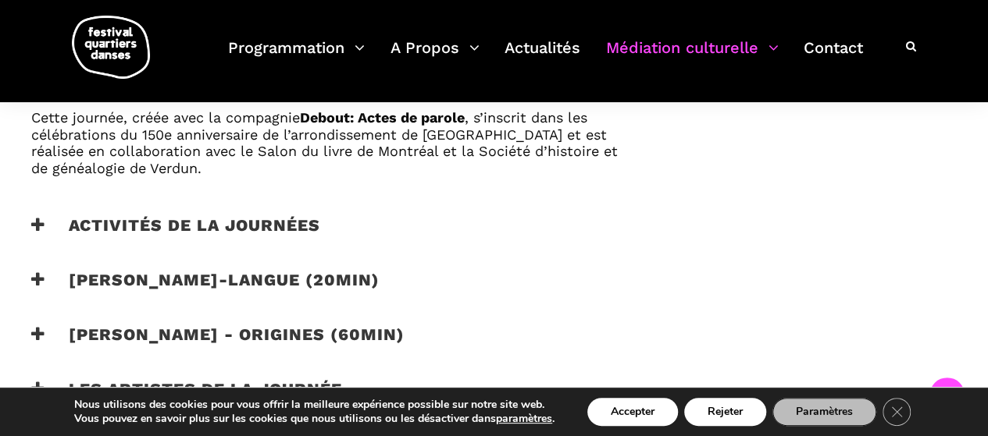
scroll to position [1055, 0]
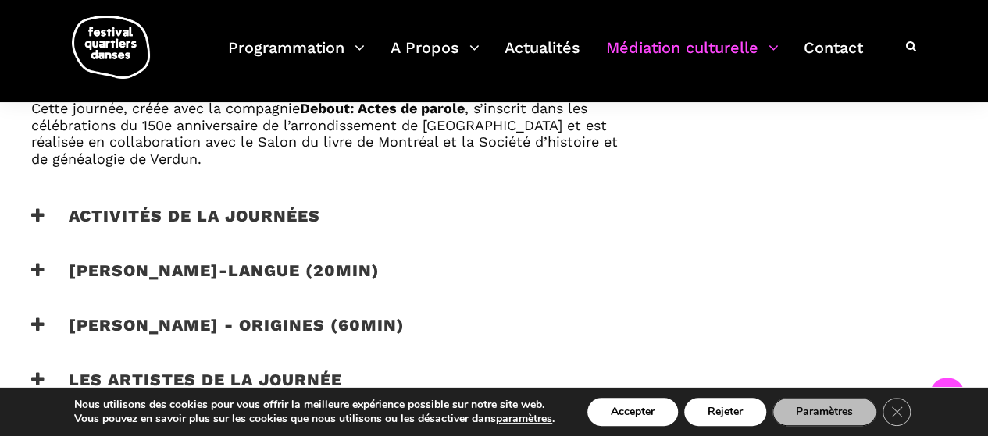
click at [39, 224] on icon at bounding box center [38, 216] width 14 height 16
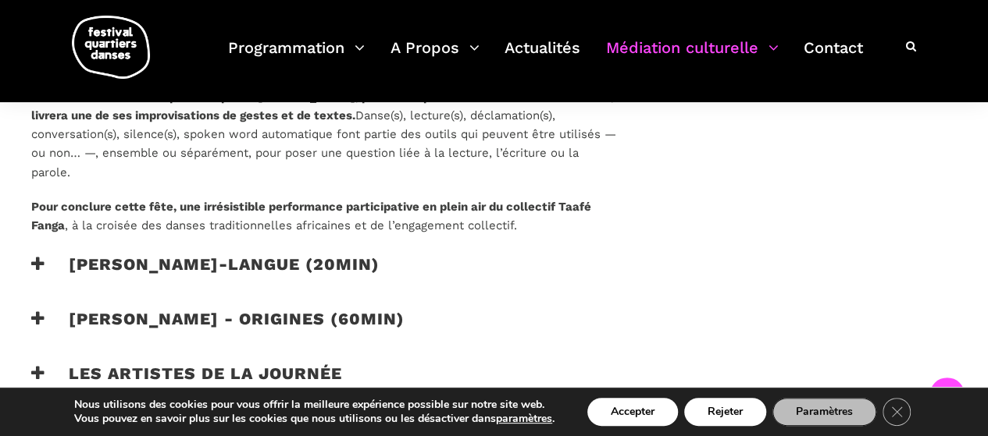
scroll to position [1312, 0]
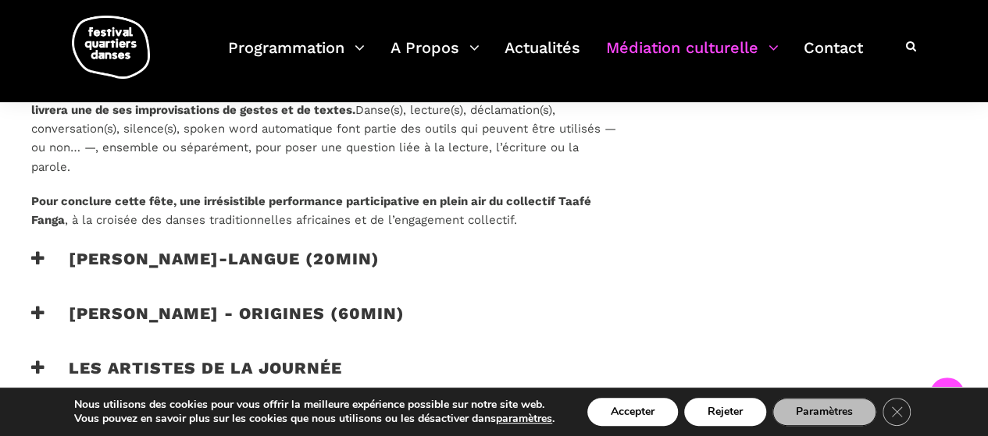
click at [41, 266] on icon at bounding box center [38, 258] width 14 height 16
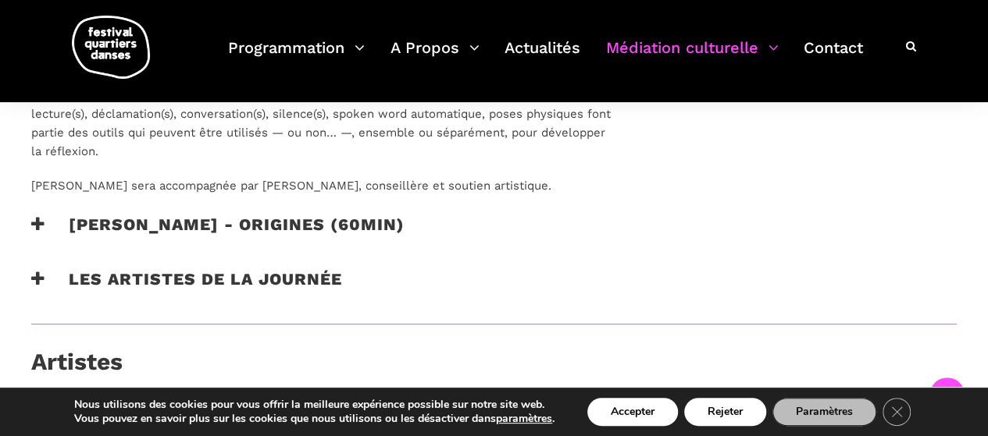
scroll to position [1611, 0]
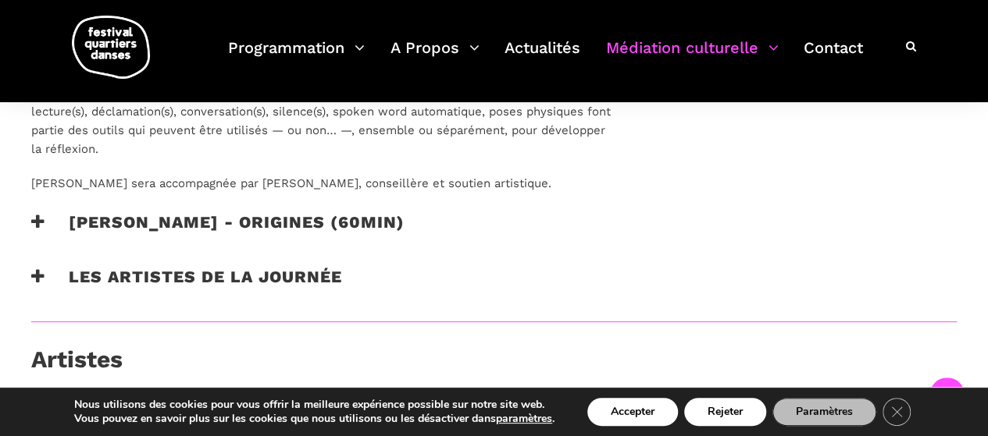
click at [30, 233] on div "Taafé Fanga - origines (60min)" at bounding box center [325, 233] width 618 height 43
click at [41, 230] on icon at bounding box center [38, 222] width 14 height 16
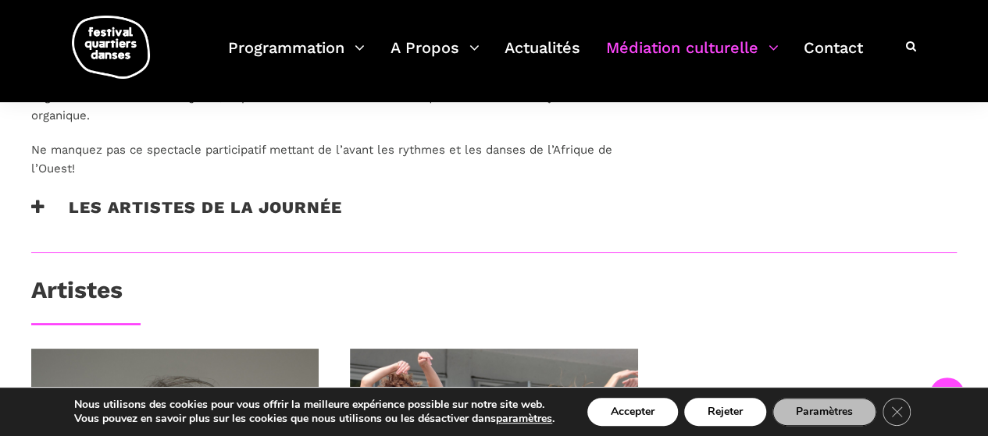
scroll to position [1836, 0]
click at [33, 215] on icon at bounding box center [38, 206] width 14 height 16
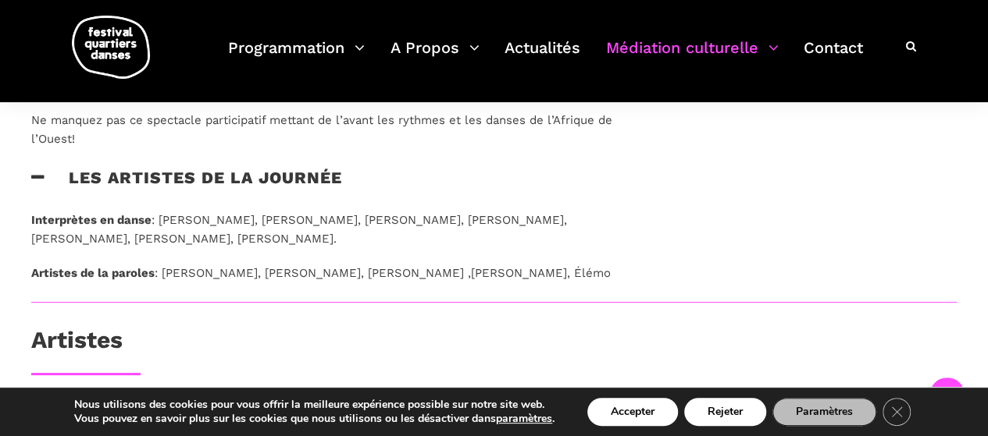
scroll to position [1864, 0]
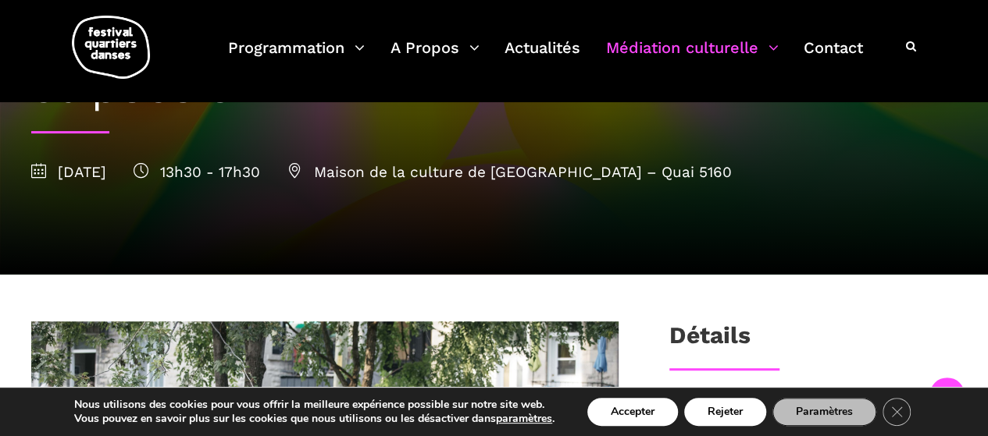
click at [637, 191] on div "La Journée de la Francophonie du FQD, un évènement gratuit fusionnant danse et …" at bounding box center [494, 68] width 956 height 411
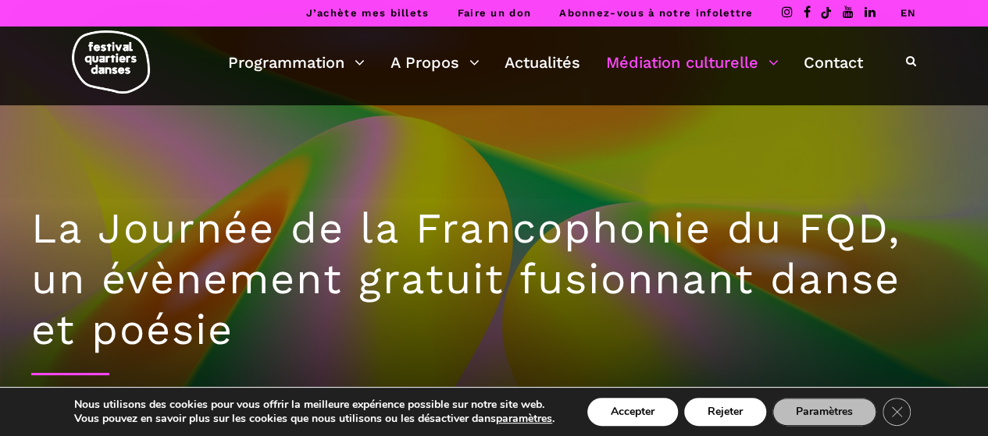
scroll to position [1, 0]
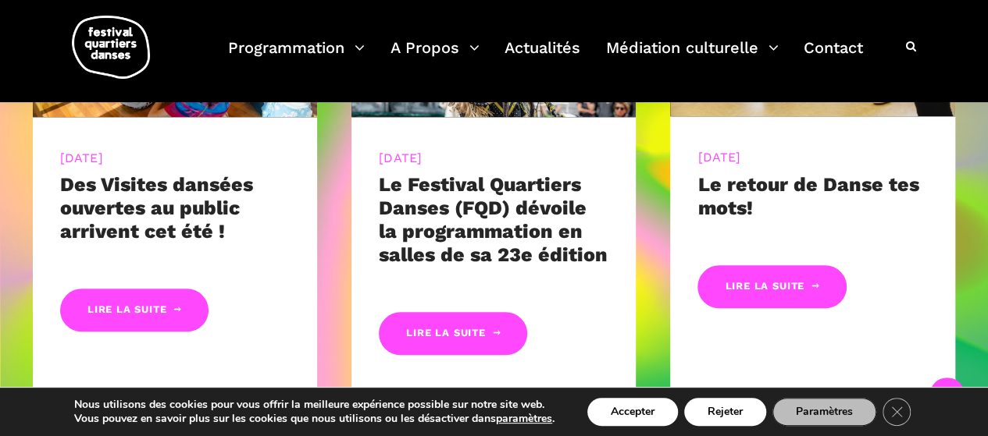
scroll to position [750, 0]
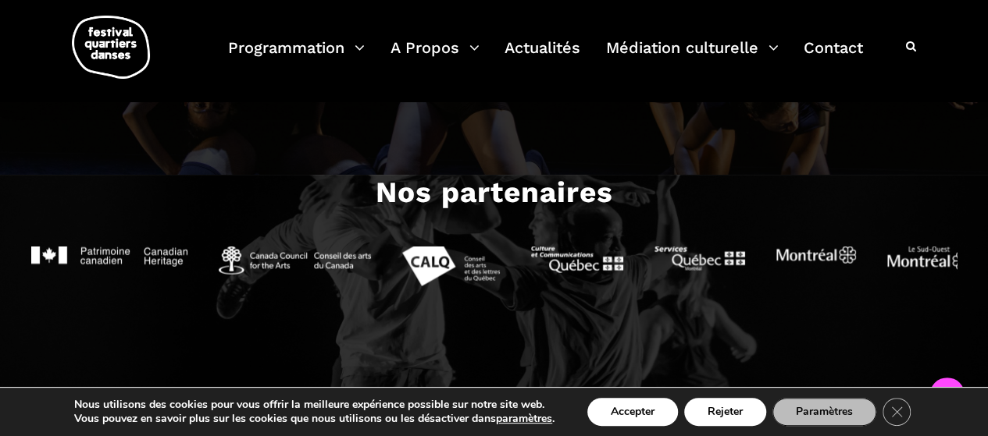
scroll to position [1455, 0]
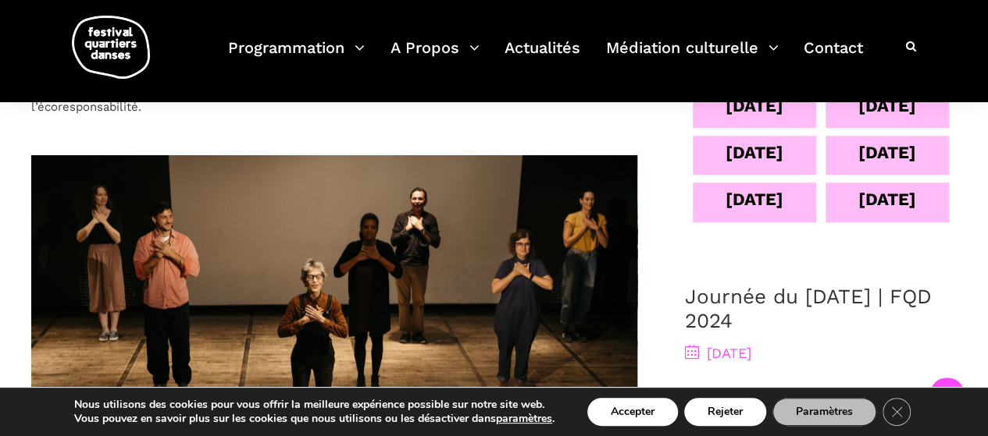
scroll to position [739, 0]
click at [783, 167] on div "11 sept" at bounding box center [754, 153] width 58 height 27
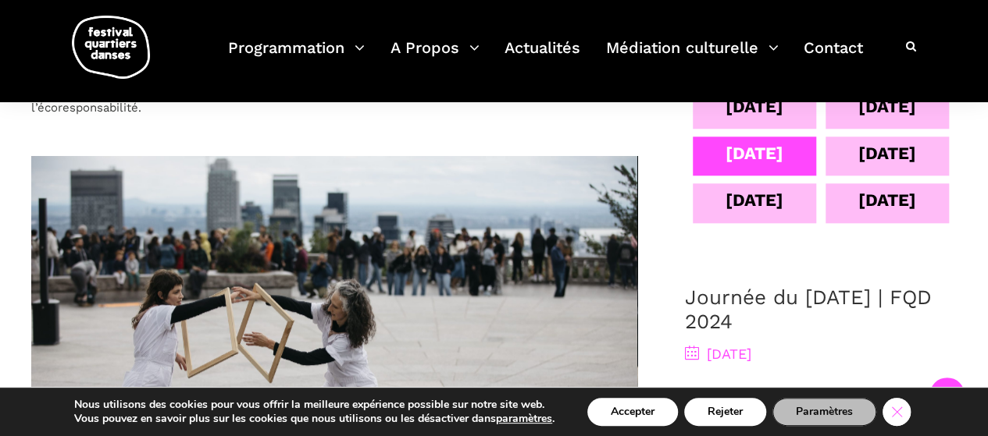
click at [893, 413] on icon "Close GDPR Cookie Banner" at bounding box center [896, 411] width 28 height 23
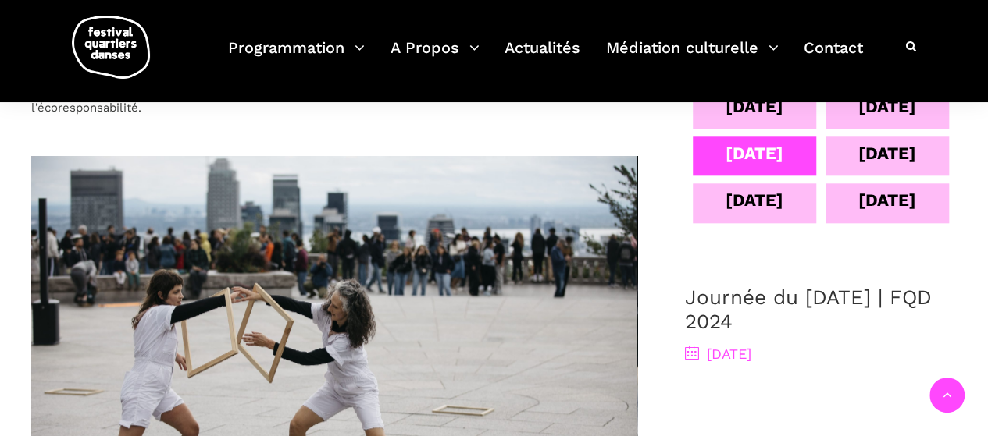
click at [783, 167] on div "11 sept" at bounding box center [754, 153] width 58 height 27
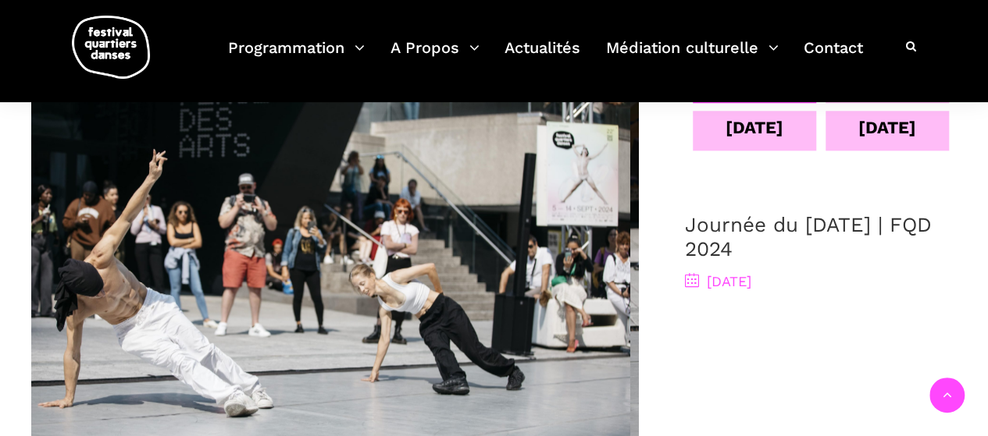
scroll to position [817, 0]
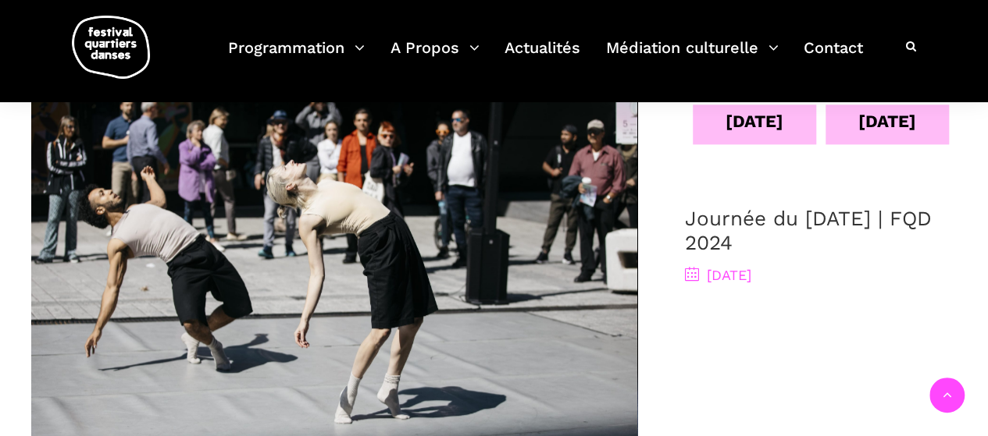
click at [783, 88] on div "11 sept" at bounding box center [754, 74] width 58 height 27
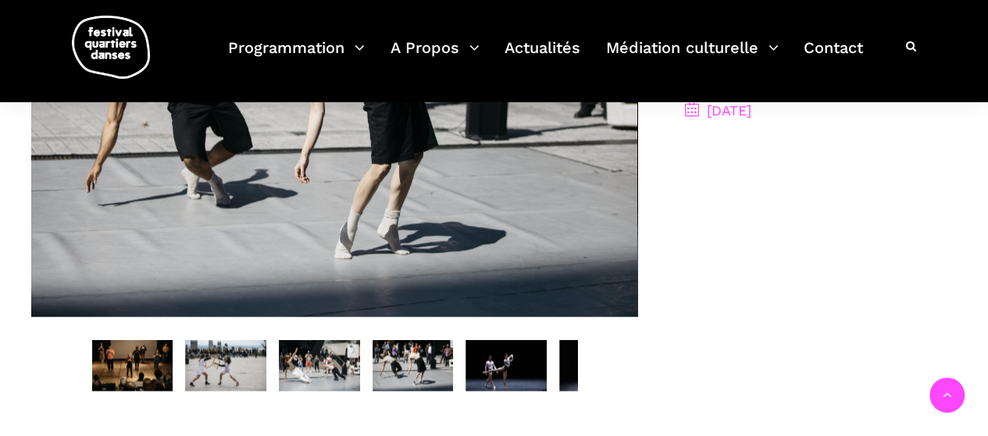
scroll to position [1030, 0]
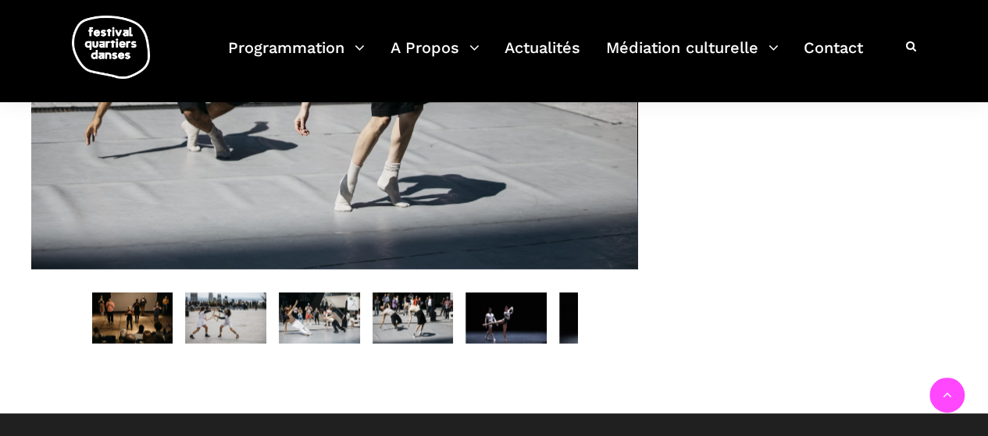
click at [751, 71] on span "11 septembre 2024" at bounding box center [718, 63] width 66 height 16
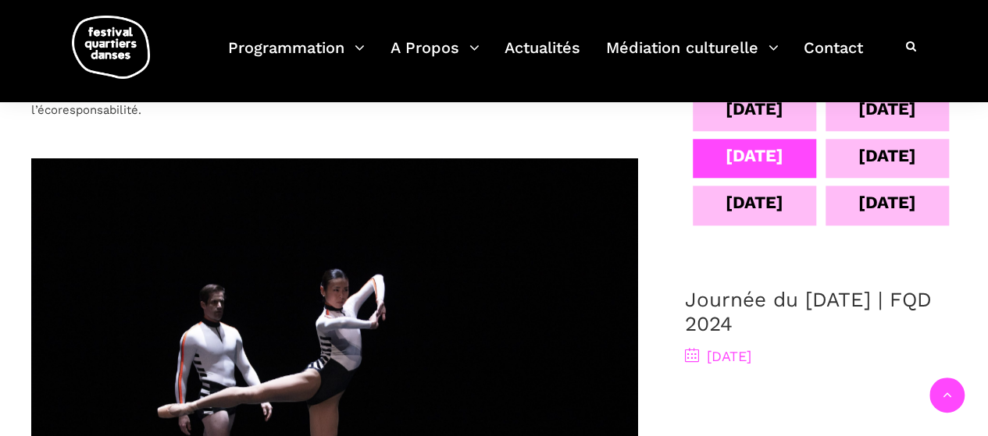
scroll to position [735, 0]
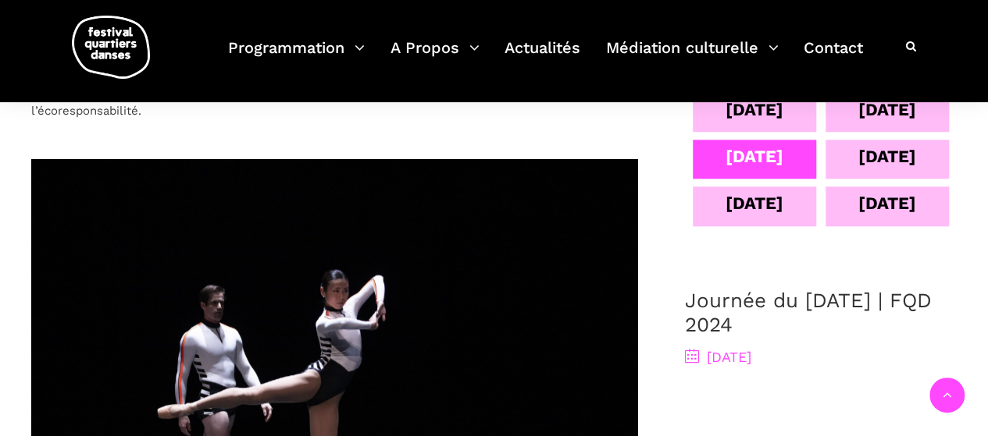
click at [858, 123] on div "10 sept" at bounding box center [887, 109] width 58 height 27
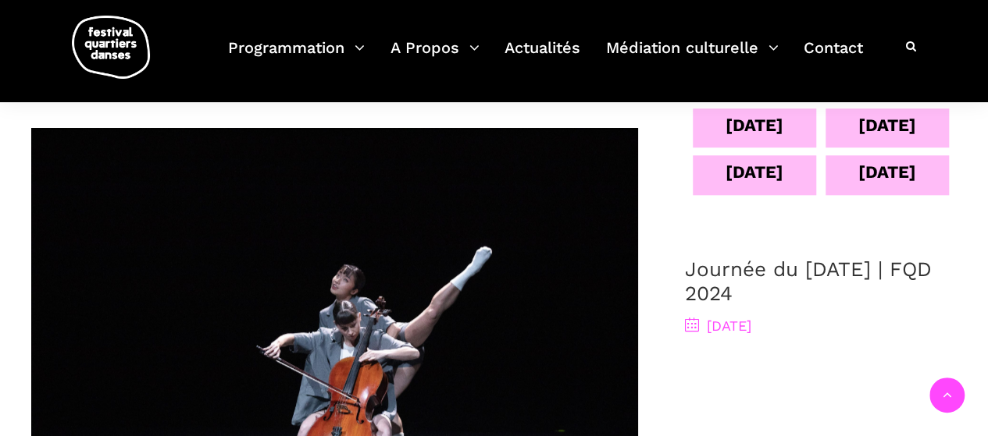
scroll to position [767, 0]
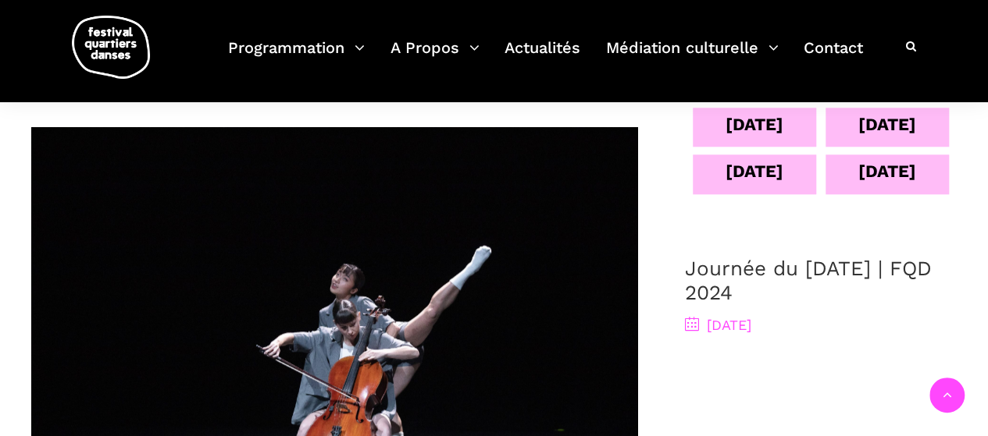
click at [783, 138] on div "11 sept" at bounding box center [754, 124] width 58 height 27
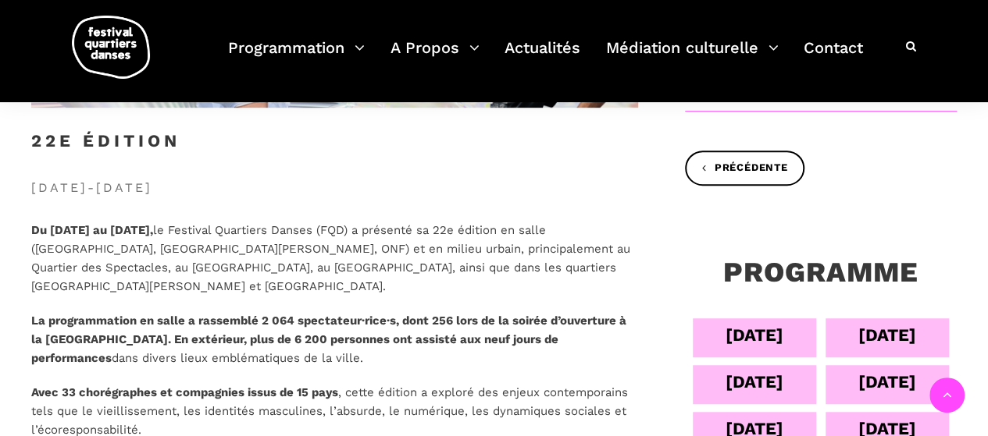
scroll to position [411, 0]
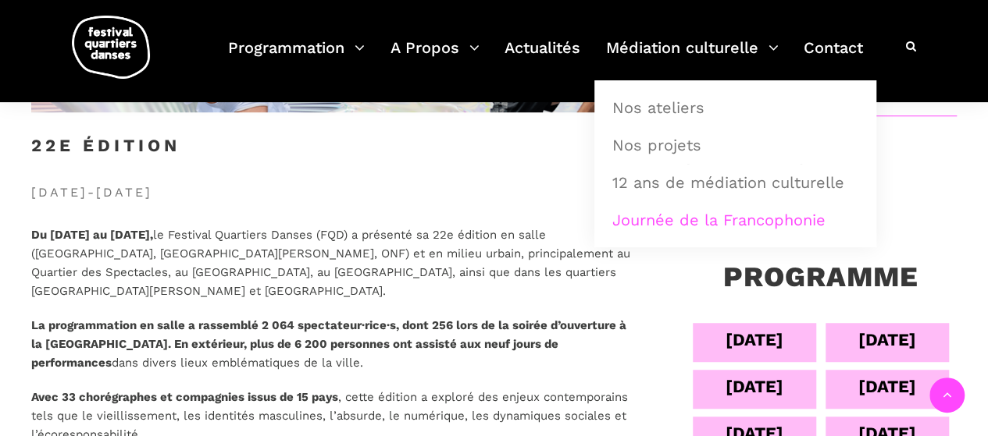
click at [657, 227] on link "Journée de la Francophonie" at bounding box center [735, 220] width 265 height 36
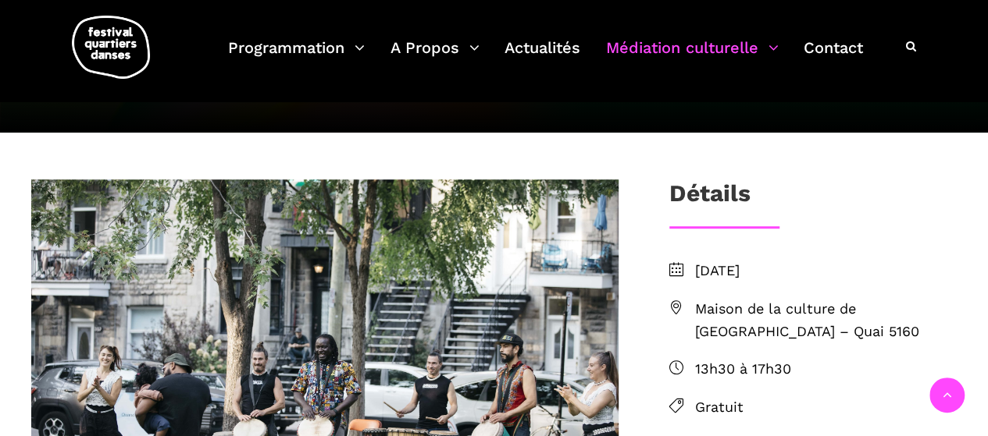
scroll to position [383, 0]
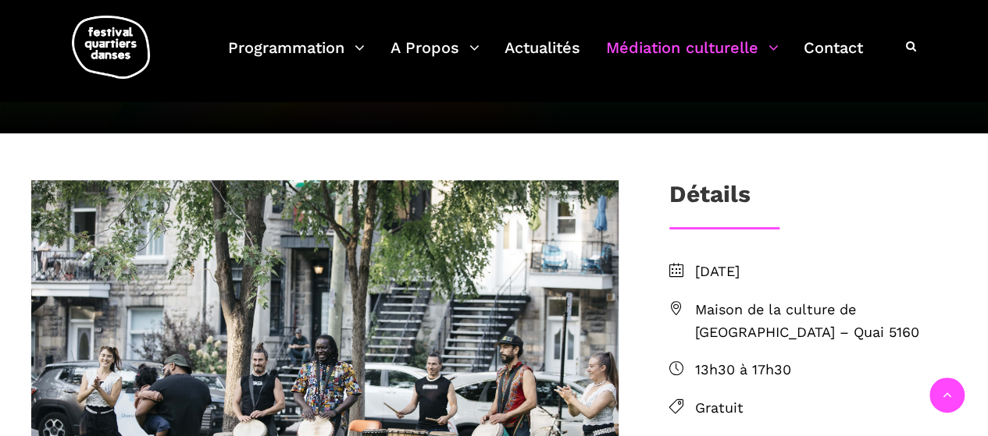
click at [116, 45] on img at bounding box center [111, 47] width 78 height 63
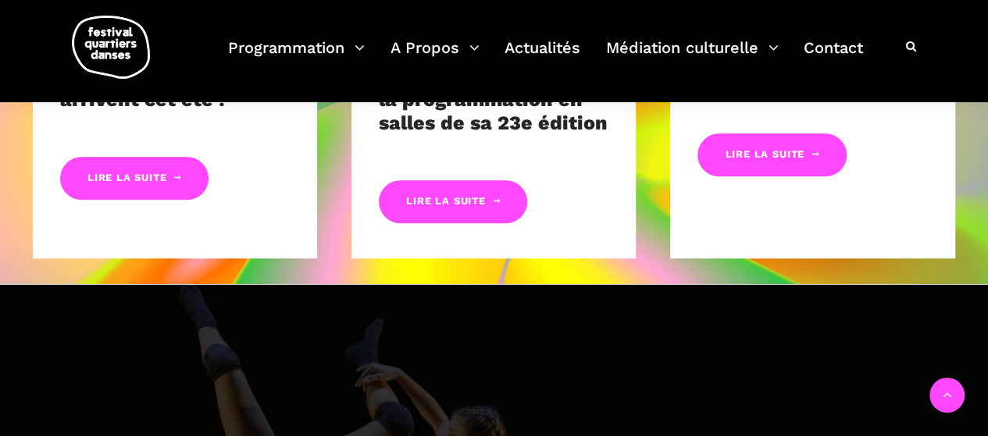
scroll to position [881, 0]
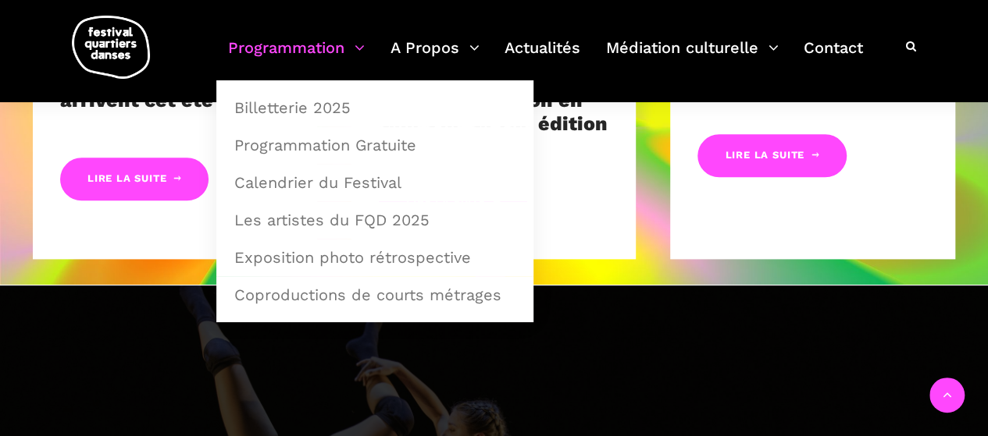
click at [303, 43] on link "Programmation" at bounding box center [296, 57] width 137 height 46
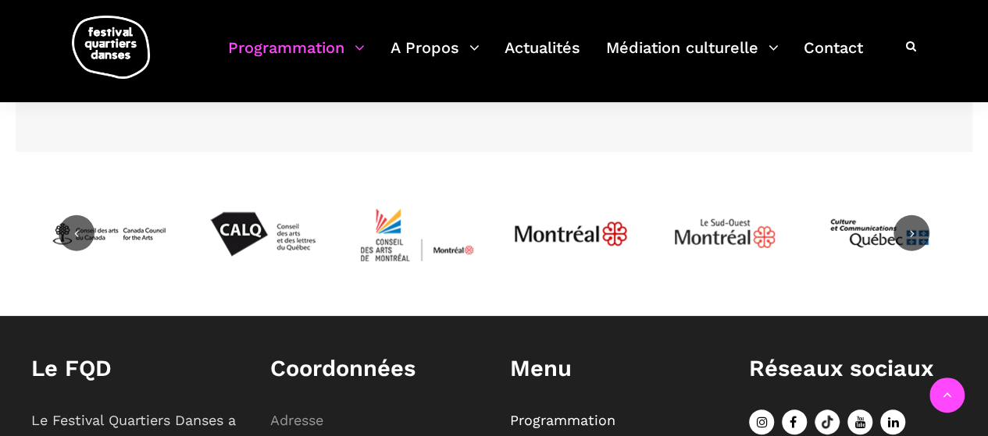
scroll to position [4961, 0]
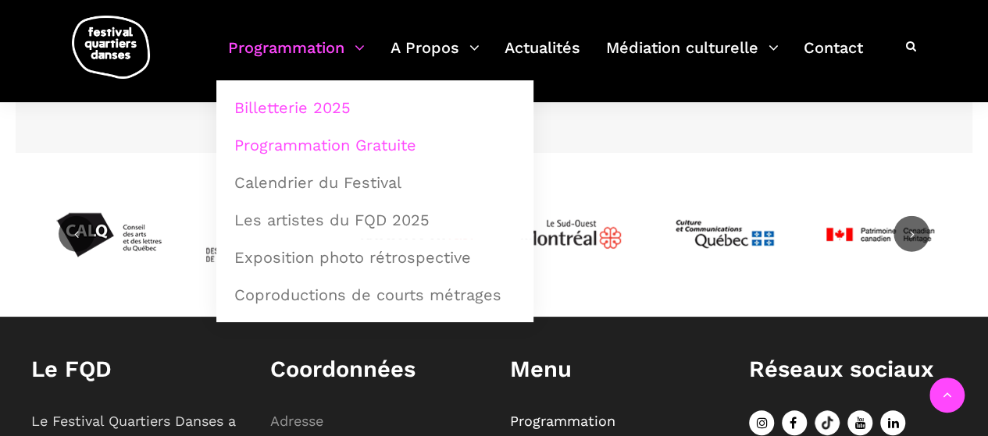
click at [290, 143] on link "Programmation Gratuite" at bounding box center [375, 145] width 300 height 36
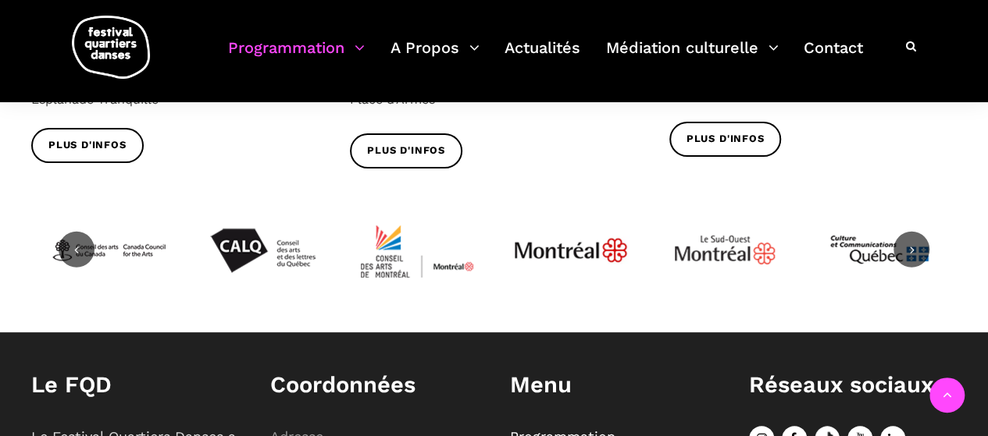
scroll to position [2055, 0]
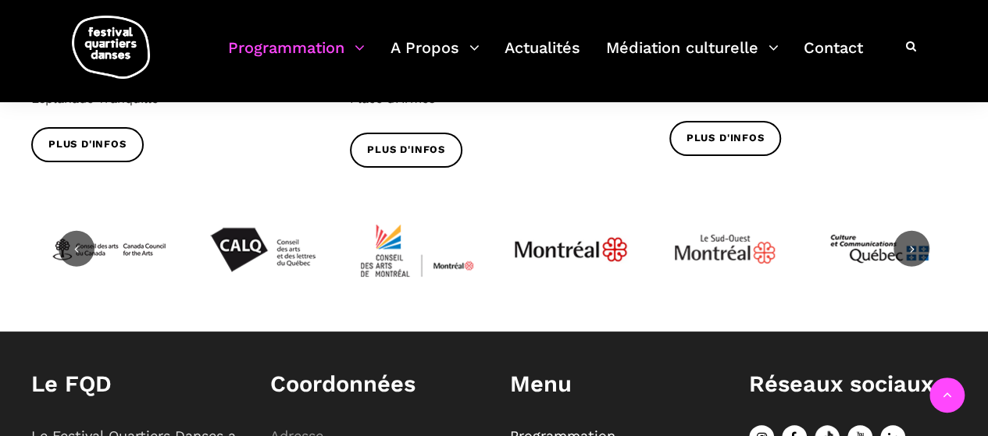
click at [908, 242] on icon at bounding box center [911, 249] width 14 height 14
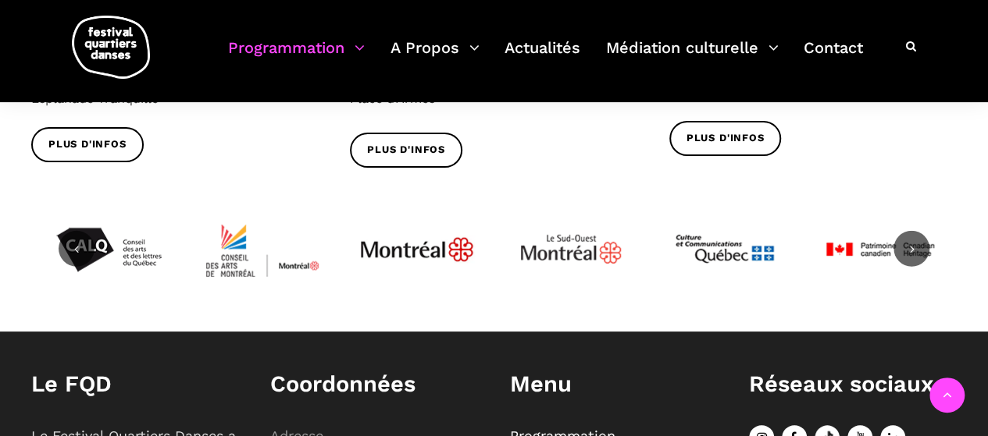
click at [908, 242] on icon at bounding box center [911, 249] width 14 height 14
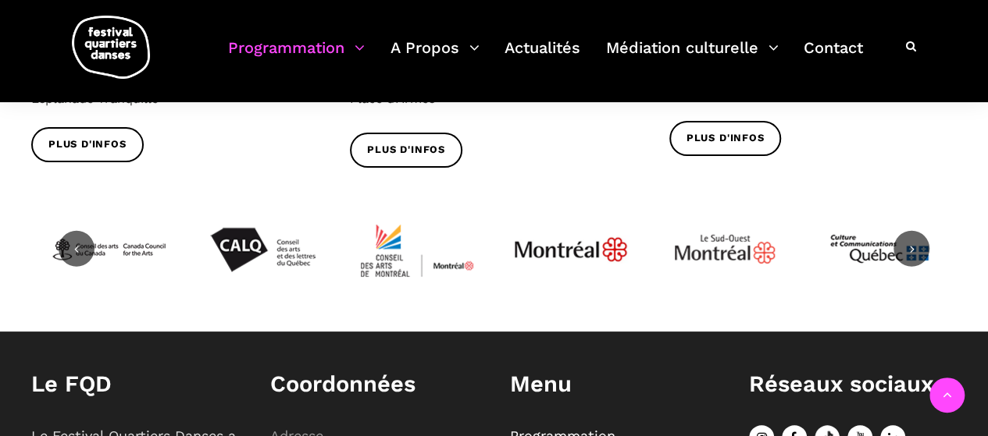
click at [908, 242] on icon at bounding box center [911, 249] width 14 height 14
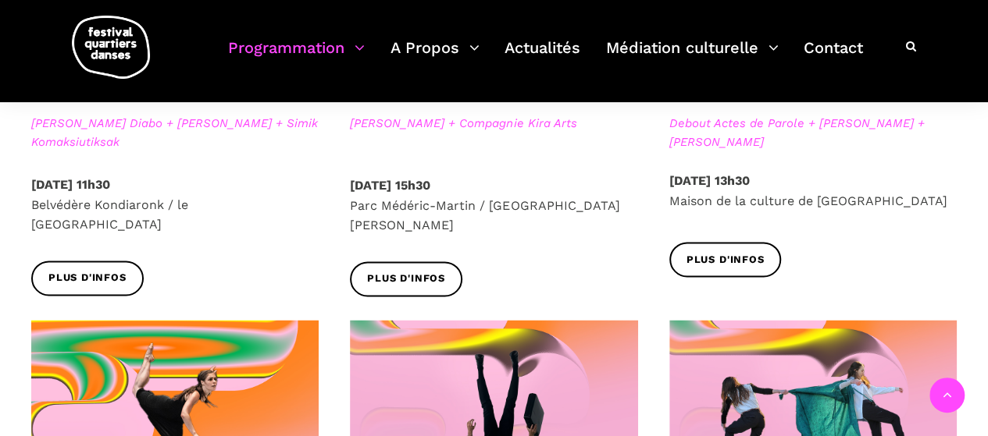
scroll to position [921, 0]
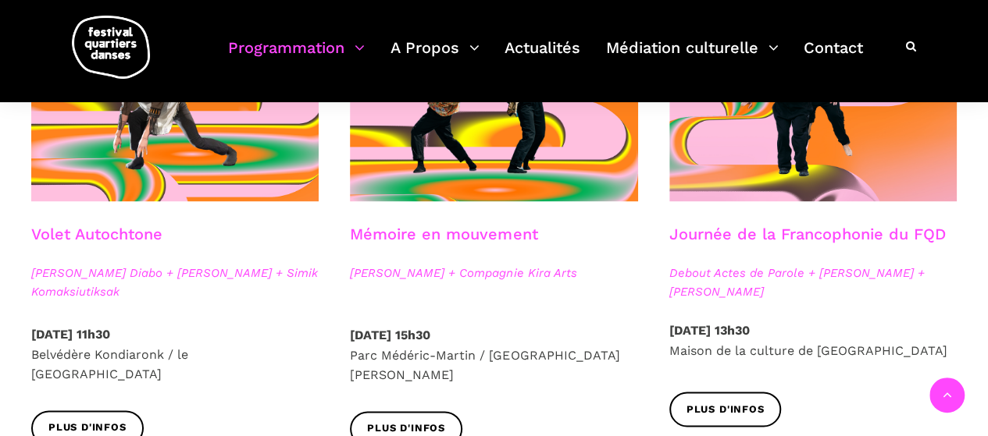
click at [903, 232] on link "Journée de la Francophonie du FQD" at bounding box center [807, 234] width 276 height 19
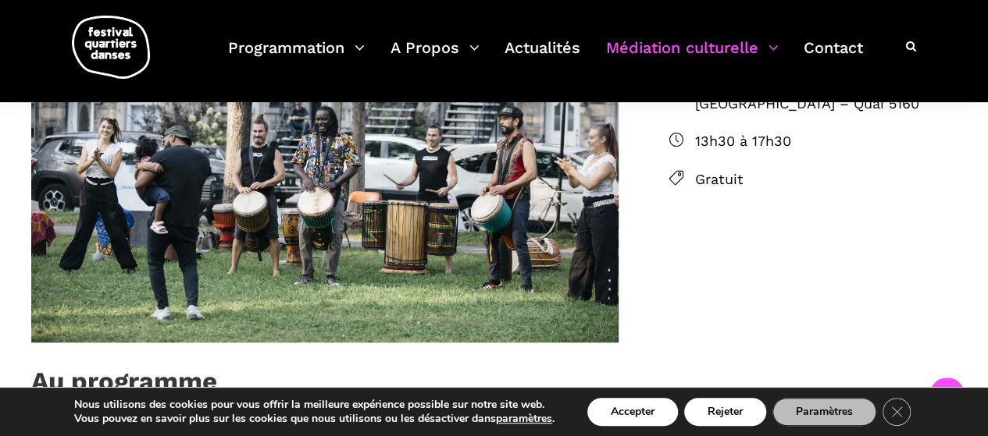
scroll to position [926, 0]
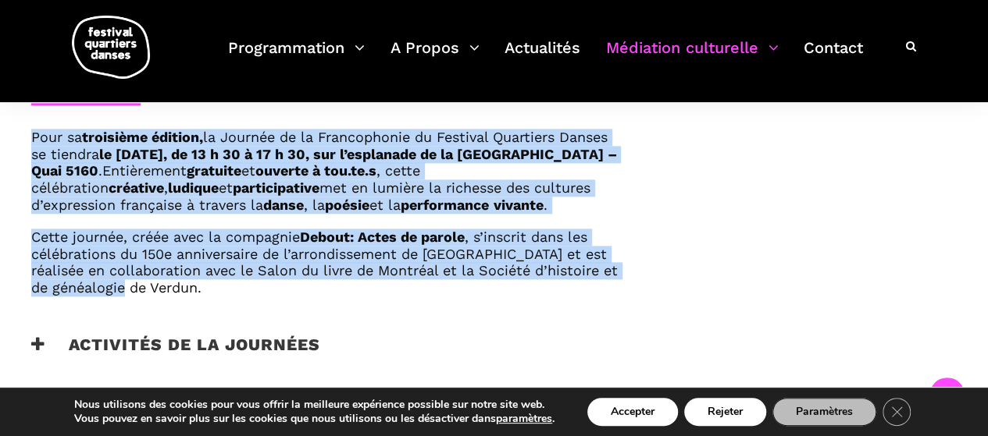
drag, startPoint x: 17, startPoint y: 132, endPoint x: 257, endPoint y: 315, distance: 301.4
click at [257, 315] on div "Pour sa troisième édition, la Journée de la Francophonie du Festival Quartiers …" at bounding box center [325, 232] width 618 height 206
copy div "Pour sa troisième édition, la Journée de la Francophonie du Festival Quartiers …"
click at [483, 230] on div "Pour sa troisième édition, la Journée de la Francophonie du Festival Quartiers …" at bounding box center [324, 212] width 587 height 167
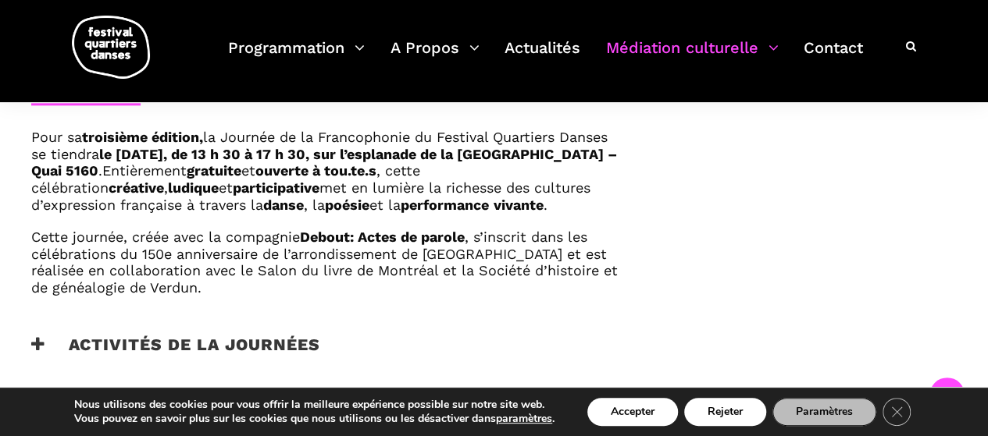
click at [412, 245] on strong "Debout: Actes de parole" at bounding box center [382, 237] width 165 height 16
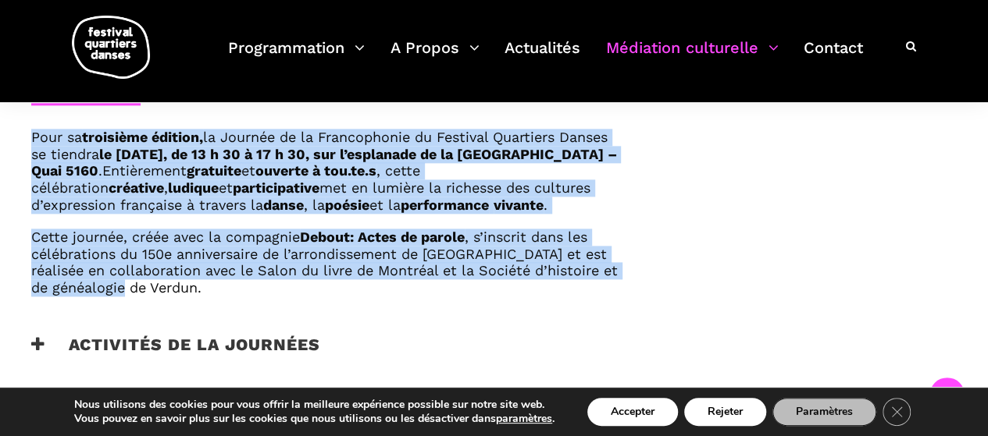
drag, startPoint x: 25, startPoint y: 132, endPoint x: 208, endPoint y: 319, distance: 261.7
click at [208, 319] on div "Pour sa troisième édition, la Journée de la Francophonie du Festival Quartiers …" at bounding box center [325, 232] width 618 height 206
copy div "Pour sa troisième édition, la Journée de la Francophonie du Festival Quartiers …"
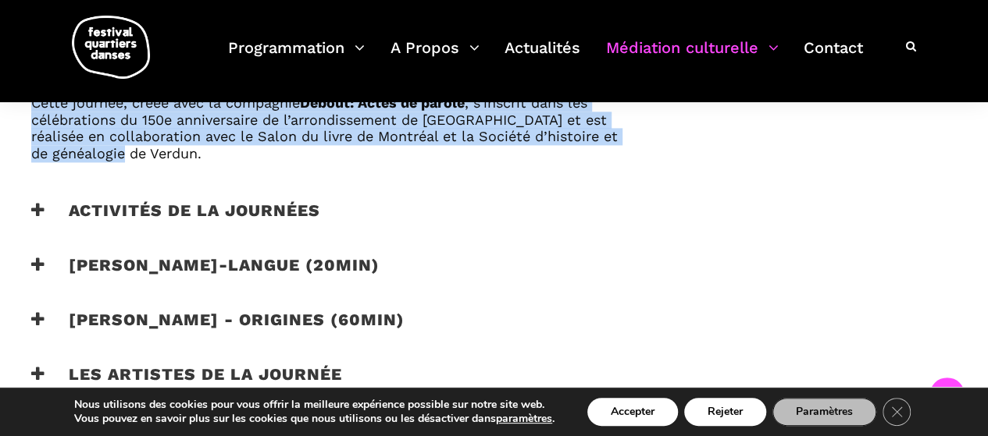
scroll to position [1076, 0]
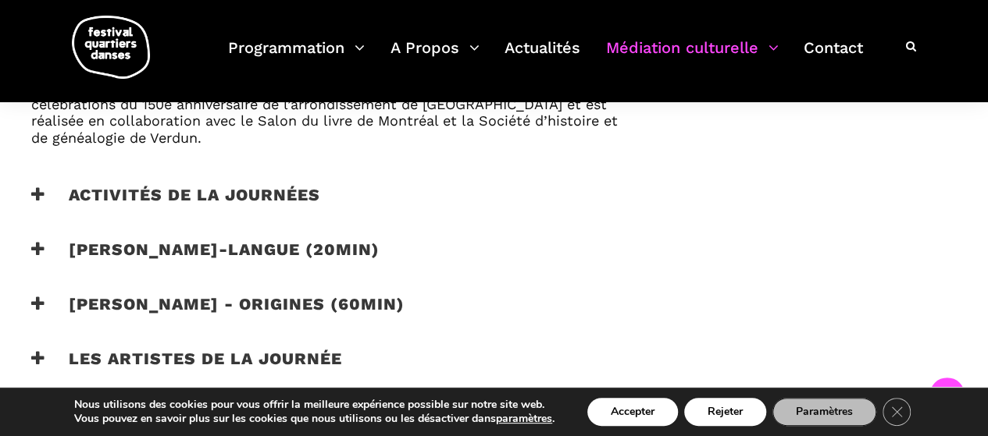
click at [258, 208] on h3 "Activités de la journées" at bounding box center [175, 204] width 289 height 39
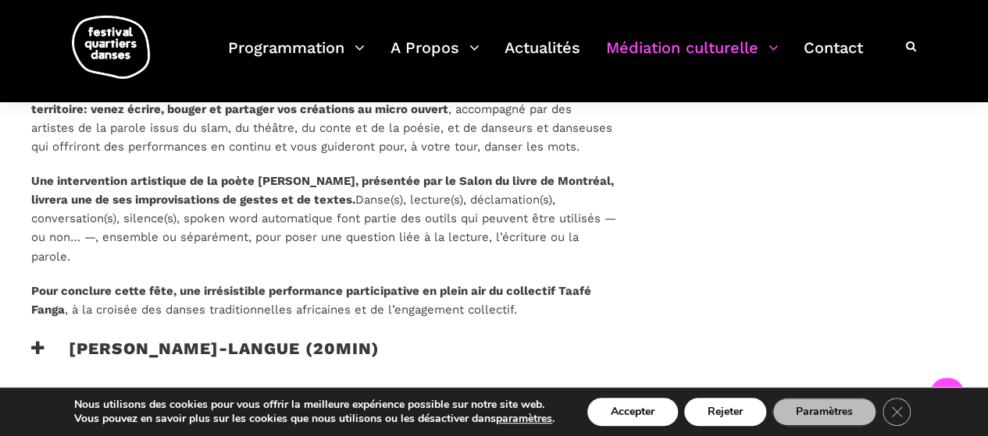
scroll to position [1223, 0]
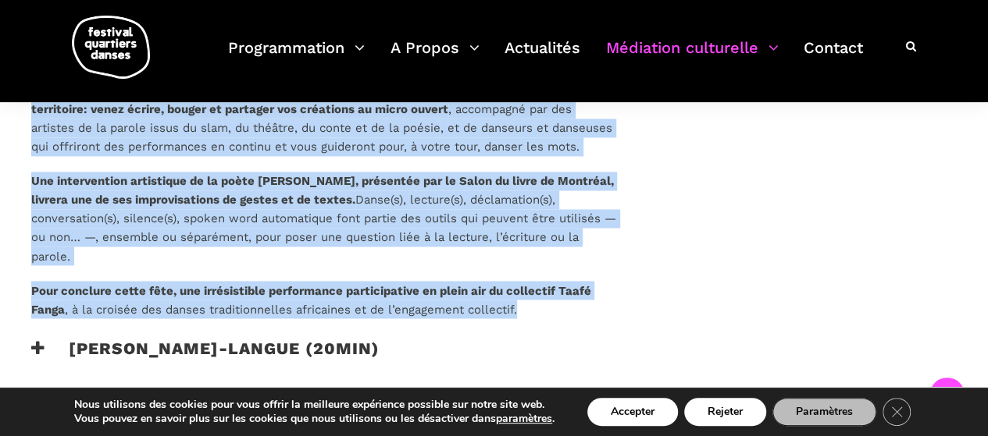
drag, startPoint x: 524, startPoint y: 323, endPoint x: 28, endPoint y: 104, distance: 542.2
click at [28, 104] on div "Les mots qui nous mettent en mouvement, les mots de la mémoire, les mots qui no…" at bounding box center [325, 209] width 618 height 257
copy div "Les mots qui nous mettent en mouvement, les mots de la mémoire, les mots qui no…"
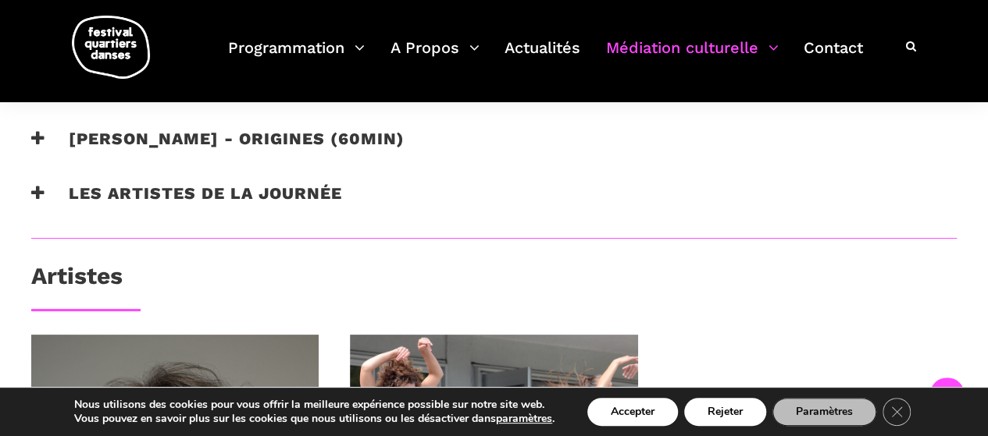
scroll to position [1487, 0]
click at [42, 201] on icon at bounding box center [38, 193] width 14 height 16
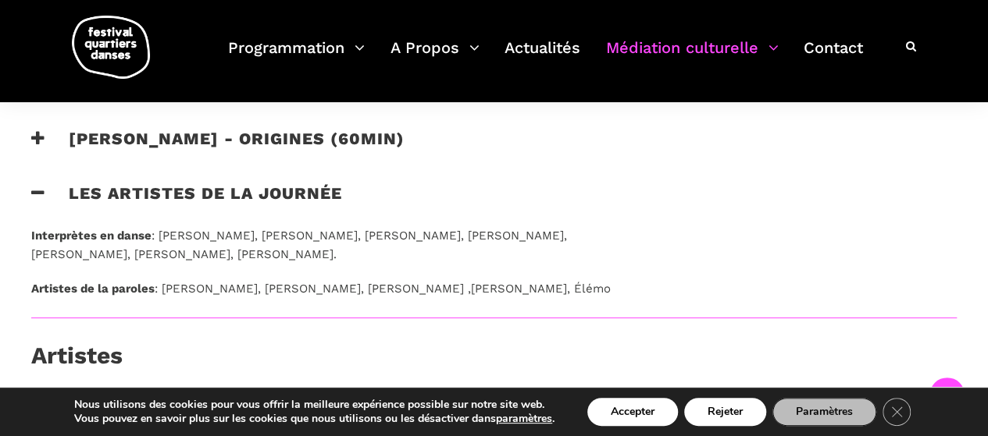
drag, startPoint x: 470, startPoint y: 272, endPoint x: 164, endPoint y: 255, distance: 306.5
click at [164, 255] on p "Interprètes en danse : Constance Aubry, Genevieve Gagne, Emmanuelle Martin, Sac…" at bounding box center [324, 244] width 587 height 37
copy p "Constance Aubry, Genevieve Gagne, Emmanuelle Martin, Sacha Ouellette-Deguire, F…"
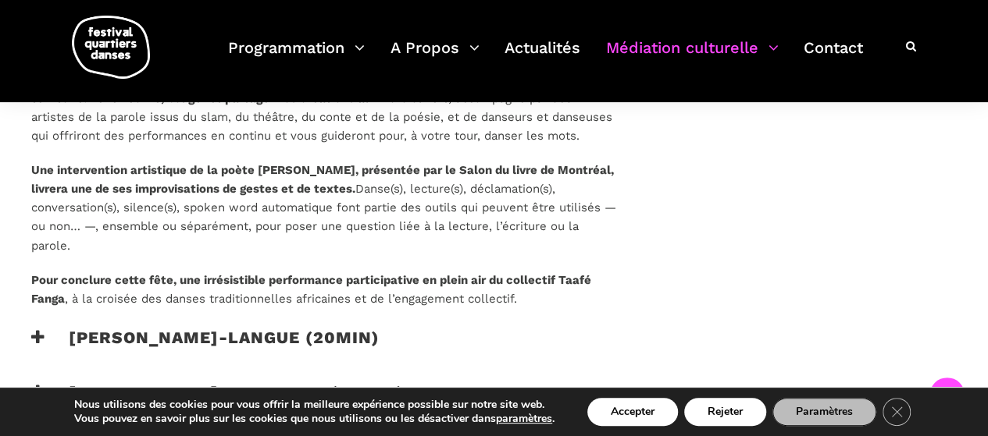
scroll to position [1237, 0]
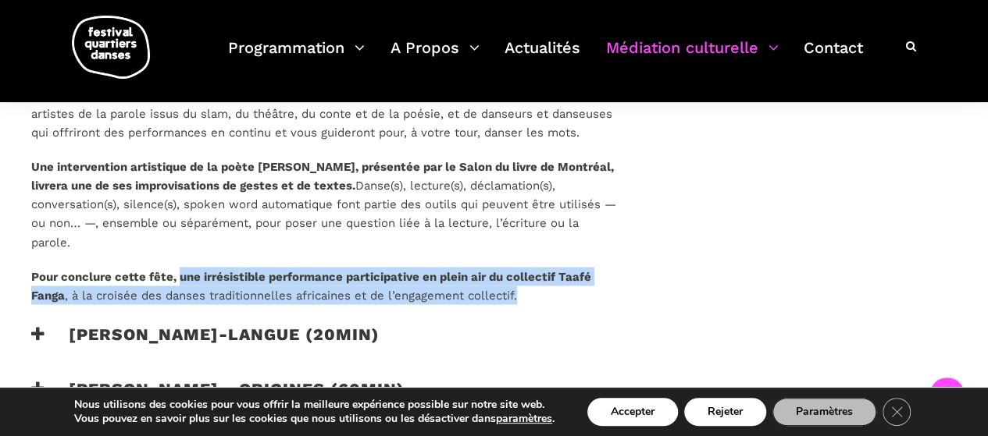
drag, startPoint x: 522, startPoint y: 312, endPoint x: 180, endPoint y: 296, distance: 343.1
click at [180, 296] on p "Pour conclure cette fête, une irrésistible performance participative en plein a…" at bounding box center [324, 285] width 587 height 37
copy p "une irrésistible performance participative en plein air du collectif Taafé Fang…"
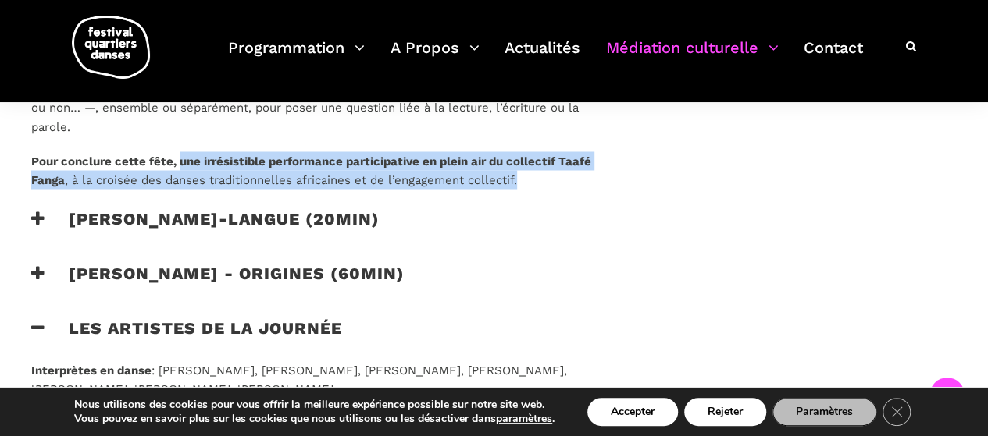
scroll to position [1352, 0]
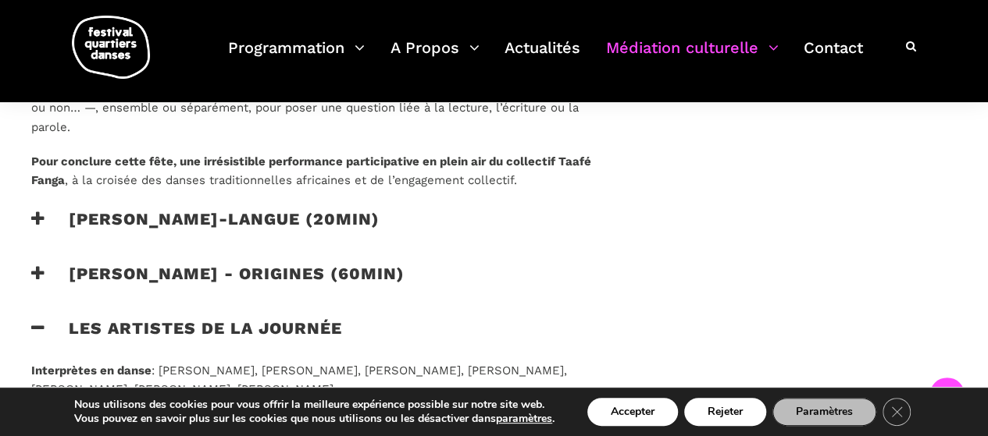
click at [41, 226] on icon at bounding box center [38, 218] width 14 height 16
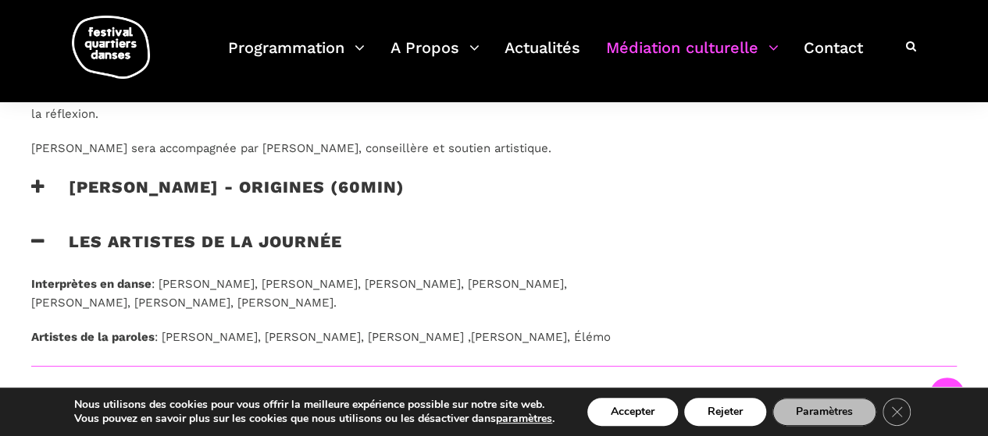
scroll to position [1647, 0]
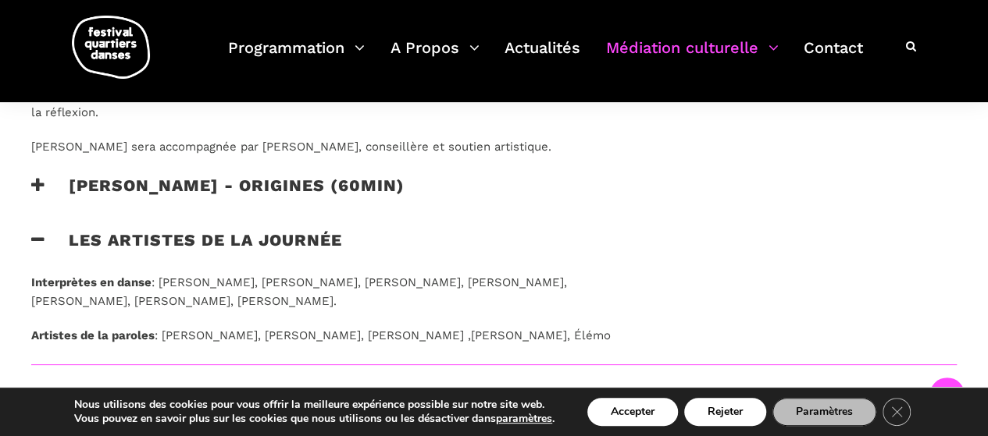
click at [40, 194] on icon at bounding box center [38, 185] width 14 height 16
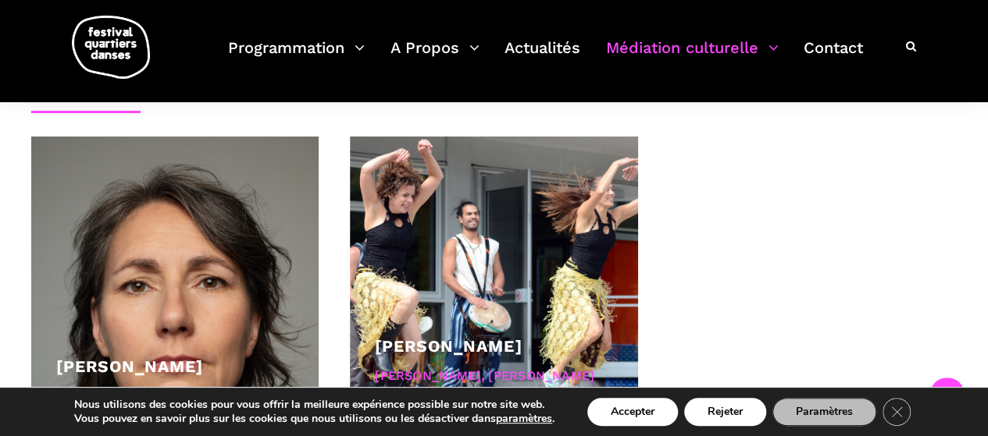
scroll to position [2286, 0]
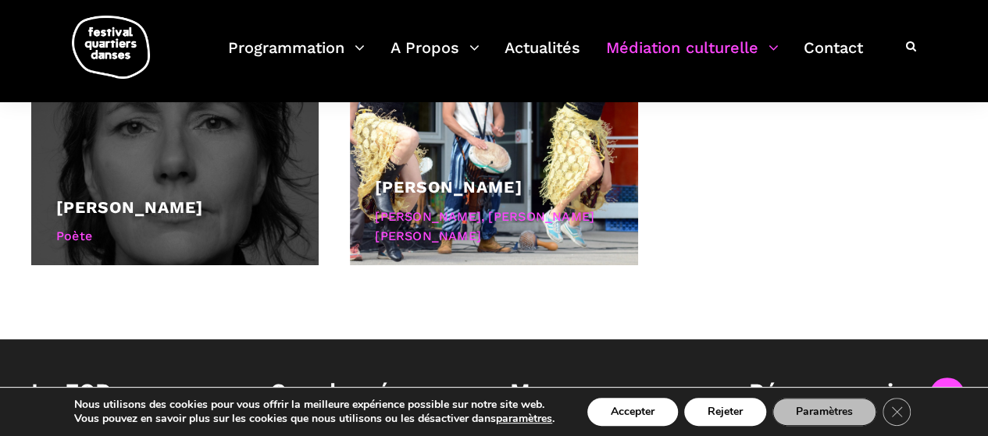
click at [244, 212] on div "Catherine Lalonde" at bounding box center [174, 207] width 237 height 27
click at [280, 149] on div at bounding box center [174, 120] width 287 height 287
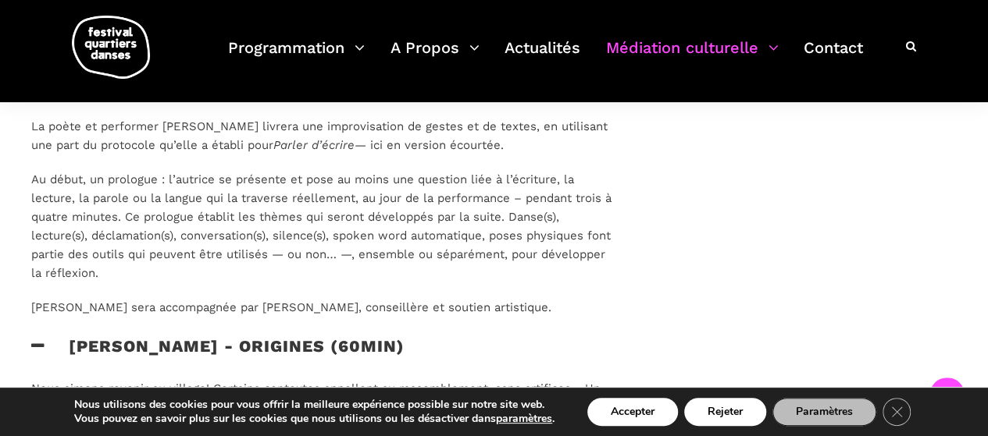
scroll to position [1485, 0]
drag, startPoint x: 528, startPoint y: 326, endPoint x: 32, endPoint y: 137, distance: 530.6
click at [32, 137] on div "La poète et performer Catherine Lalonde livrera une improvisation de gestes et …" at bounding box center [324, 219] width 587 height 200
copy div "La poète et performer Catherine Lalonde livrera une improvisation de gestes et …"
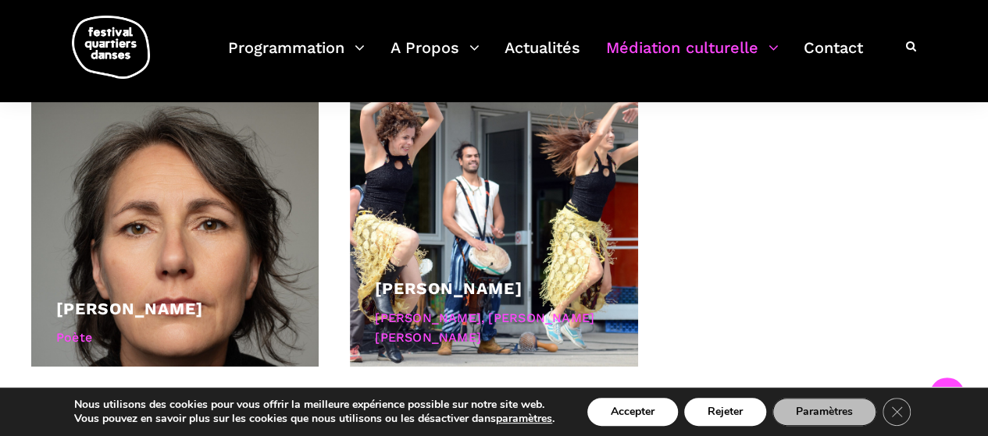
scroll to position [2185, 0]
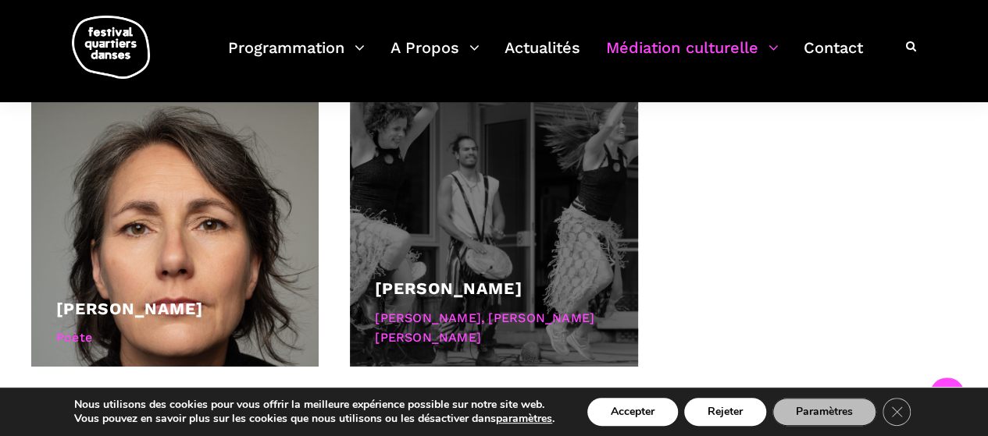
click at [505, 271] on div at bounding box center [493, 222] width 287 height 287
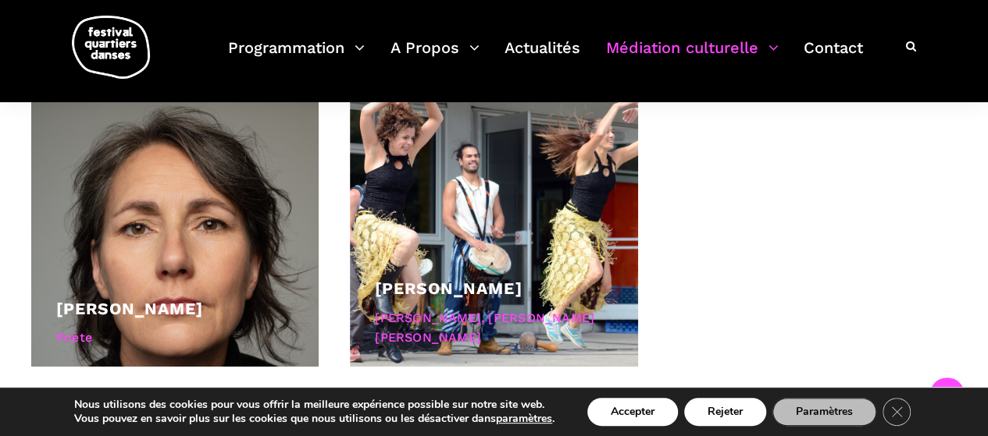
drag, startPoint x: 505, startPoint y: 271, endPoint x: 853, endPoint y: 193, distance: 356.1
click at [853, 193] on div "Catherine Lalonde Poète Taafé Fanga Karine Hamel, Estelle Lavoie, Julie de Lori…" at bounding box center [494, 238] width 956 height 319
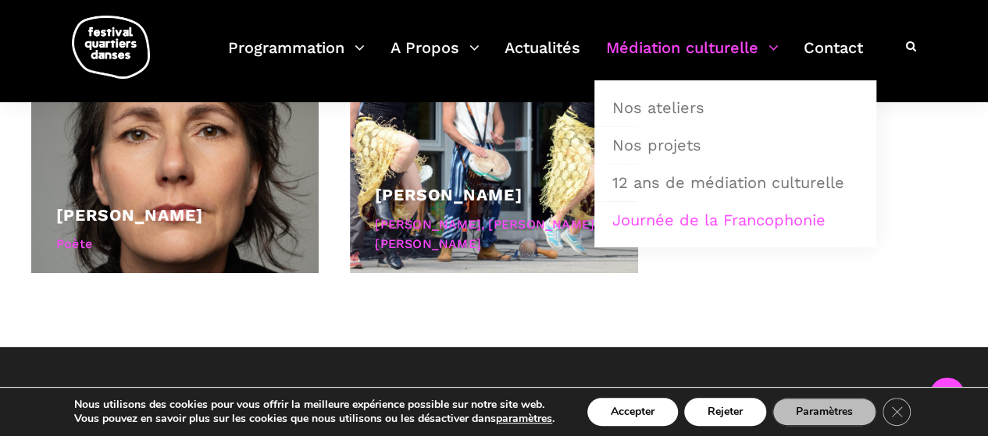
scroll to position [2281, 0]
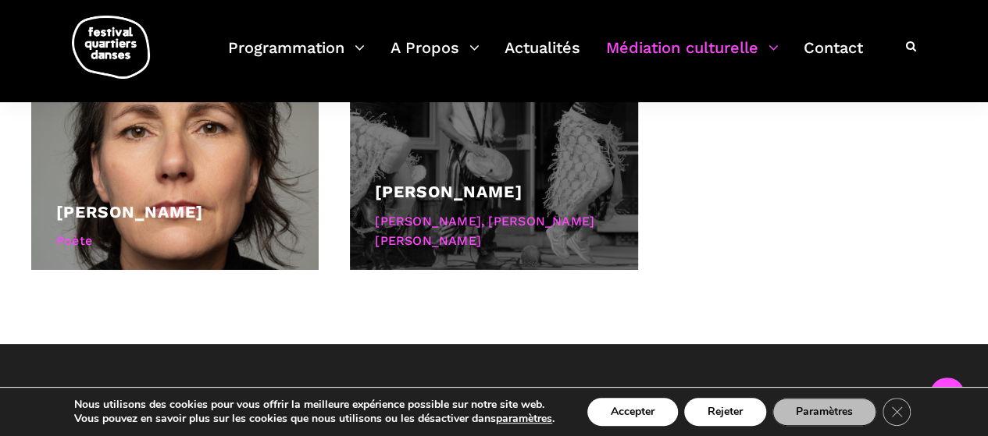
click at [439, 205] on div "[PERSON_NAME]" at bounding box center [493, 192] width 237 height 27
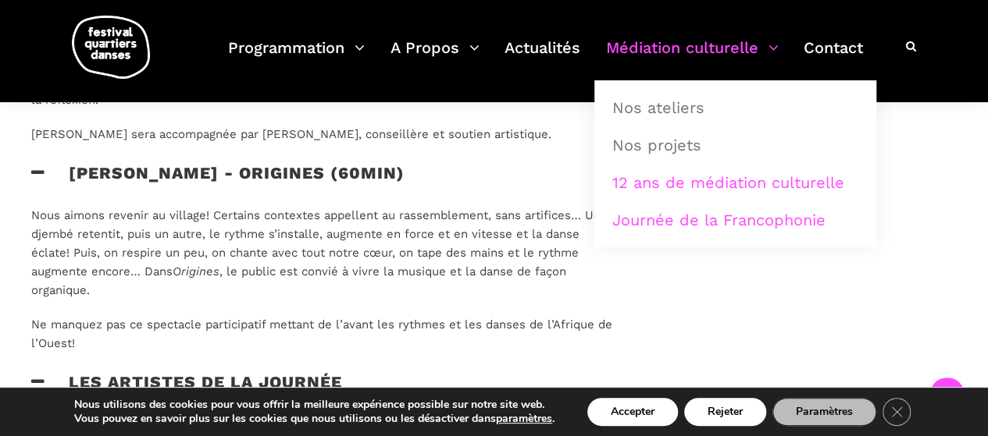
scroll to position [1757, 0]
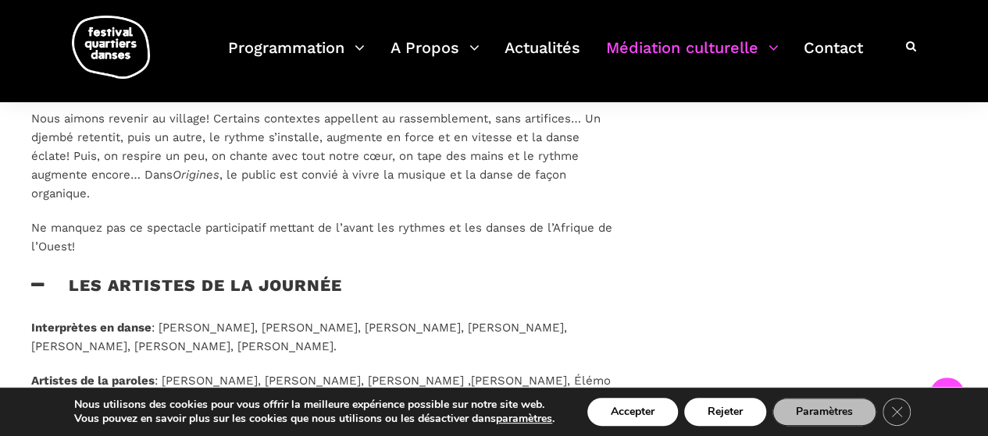
drag, startPoint x: 86, startPoint y: 263, endPoint x: 27, endPoint y: 140, distance: 136.6
click at [27, 140] on div "Nous aimons revenir au village! Certains contextes appellent au rassemblement, …" at bounding box center [325, 192] width 618 height 166
copy div "Nous aimons revenir au village! Certains contextes appellent au rassemblement, …"
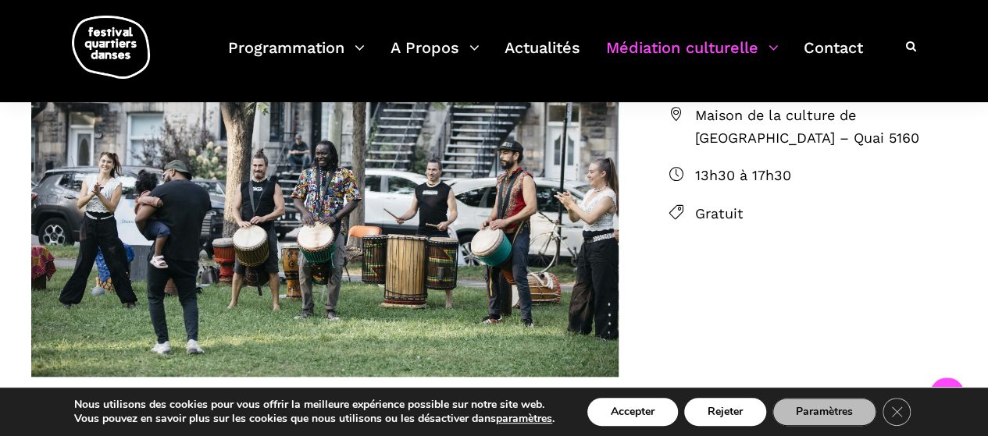
scroll to position [579, 0]
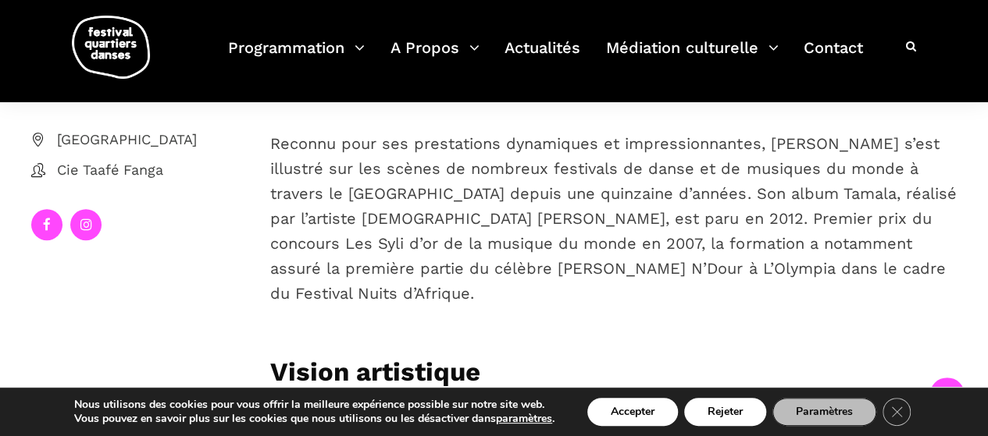
scroll to position [310, 0]
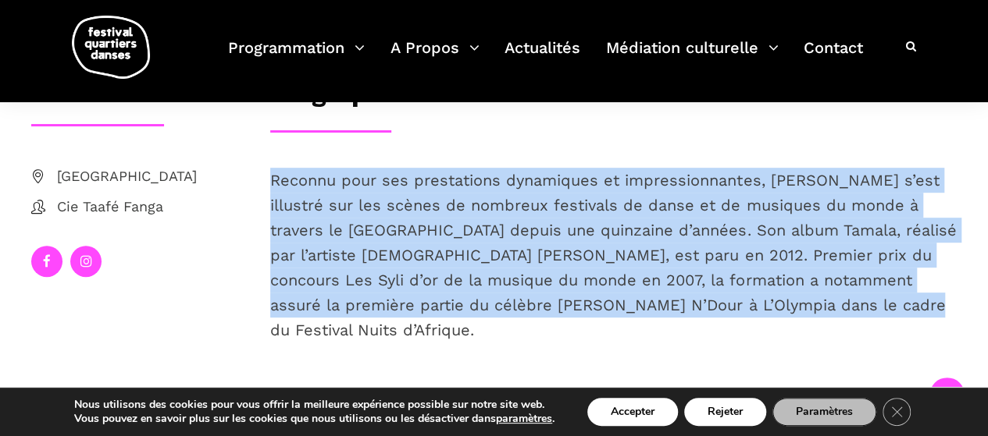
drag, startPoint x: 871, startPoint y: 302, endPoint x: 265, endPoint y: 183, distance: 618.3
click at [265, 183] on div "Reconnu pour ses prestations dynamiques et impressionnantes, [PERSON_NAME] s’es…" at bounding box center [614, 281] width 718 height 226
copy span "Reconnu pour ses prestations dynamiques et impressionnantes, [PERSON_NAME] s’es…"
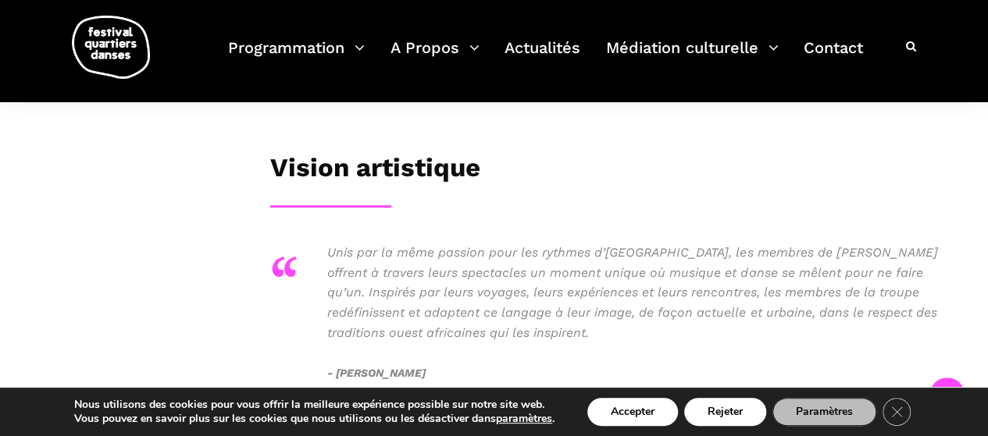
scroll to position [554, 0]
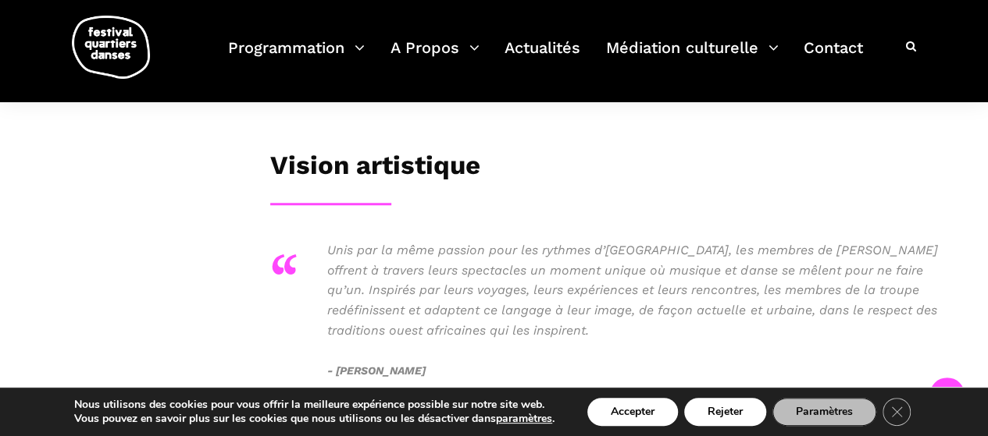
drag, startPoint x: 421, startPoint y: 344, endPoint x: 320, endPoint y: 233, distance: 149.8
click at [320, 240] on div "“ Unis par la même passion pour les rythmes d’[GEOGRAPHIC_DATA], les membres de…" at bounding box center [613, 309] width 686 height 139
copy div "Unis par la même passion pour les rythmes d’[GEOGRAPHIC_DATA], les membres de […"
